Goal: Information Seeking & Learning: Compare options

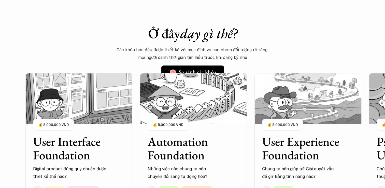
scroll to position [432, 0]
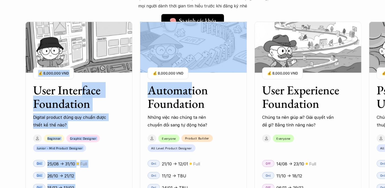
drag, startPoint x: 186, startPoint y: 79, endPoint x: 79, endPoint y: 84, distance: 107.2
click at [79, 84] on div "User Interface Foundation Digital product đúng quy chuẩn được thiết kế thế nào?…" at bounding box center [307, 121] width 564 height 188
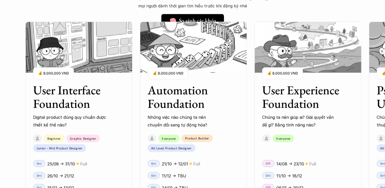
click at [139, 130] on div "User Interface Foundation Digital product đúng quy chuẩn được thiết kế thế nào?…" at bounding box center [307, 121] width 564 height 188
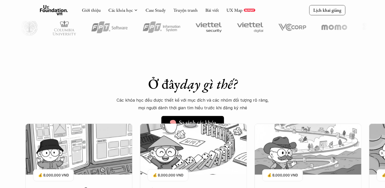
drag, startPoint x: 265, startPoint y: 104, endPoint x: 259, endPoint y: 104, distance: 6.1
click at [265, 104] on p "Các khóa học đều được thiết kế với mục đích và các nhóm đối tượng rõ ràng, mọi …" at bounding box center [192, 104] width 153 height 16
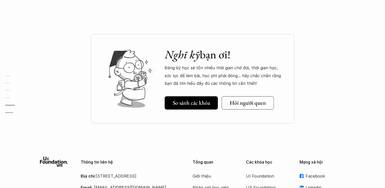
scroll to position [1824, 0]
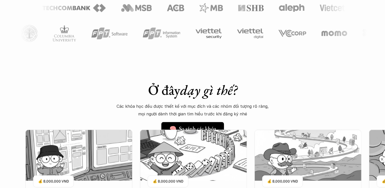
scroll to position [375, 0]
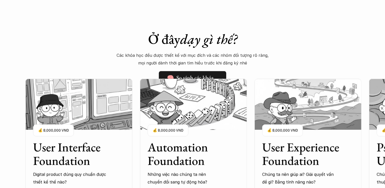
click at [193, 76] on h5 "🧠 So sánh các khóa" at bounding box center [190, 77] width 47 height 7
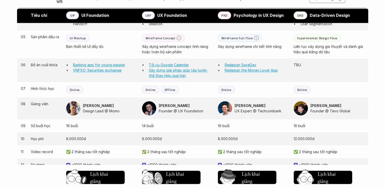
scroll to position [458, 0]
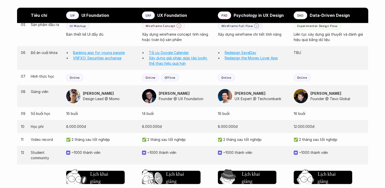
click at [149, 127] on p "8.000.000đ" at bounding box center [177, 126] width 71 height 5
drag, startPoint x: 149, startPoint y: 127, endPoint x: 169, endPoint y: 127, distance: 19.3
click at [169, 127] on p "8.000.000đ" at bounding box center [177, 126] width 71 height 5
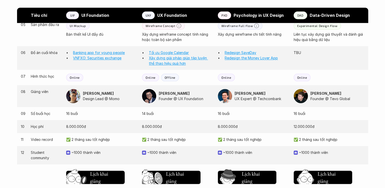
click at [249, 100] on p "UX Expert @ Techcombank" at bounding box center [261, 98] width 54 height 5
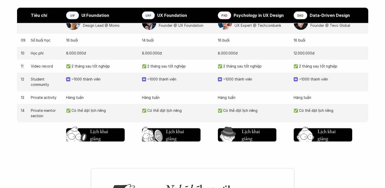
scroll to position [534, 0]
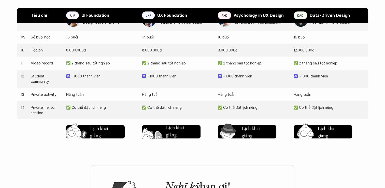
click at [186, 131] on h5 "Chờ hơi lâu" at bounding box center [177, 131] width 23 height 7
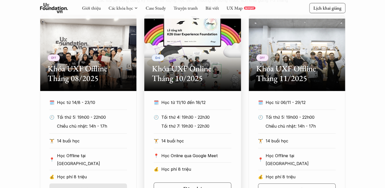
scroll to position [272, 0]
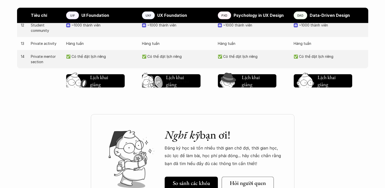
click at [104, 88] on div "Chờ hơi lâu Lịch khai giảng Chờ hơi lâu Lịch khai giảng Chờ hơi lâu Lịch khai g…" at bounding box center [192, 79] width 351 height 23
click at [100, 83] on h5 "Lịch khai giảng" at bounding box center [99, 80] width 19 height 14
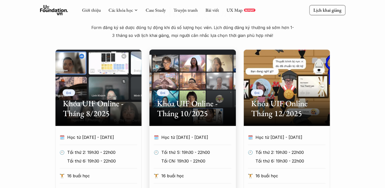
scroll to position [246, 0]
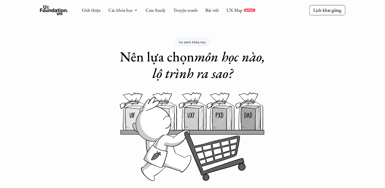
click at [53, 16] on div "Giới thiệu Các khóa học Case Study Truyện tranh Bài viết UX Map REPORT Lịch kha…" at bounding box center [192, 10] width 385 height 21
click at [57, 9] on icon at bounding box center [54, 10] width 28 height 10
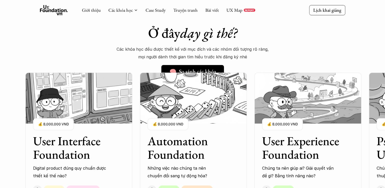
scroll to position [356, 0]
